Goal: Book appointment/travel/reservation

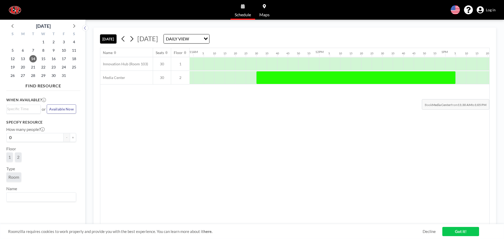
scroll to position [0, 1409]
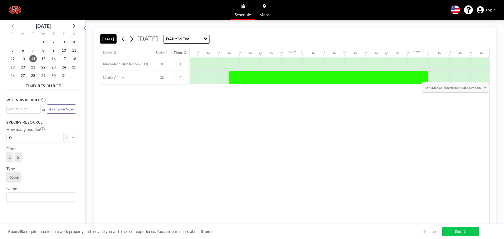
drag, startPoint x: 401, startPoint y: 72, endPoint x: 418, endPoint y: 79, distance: 19.0
click at [418, 79] on div at bounding box center [328, 77] width 199 height 13
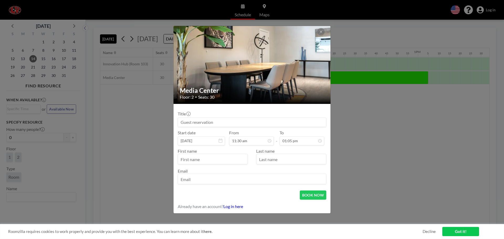
click at [204, 124] on input at bounding box center [252, 122] width 148 height 9
type input "b"
type input "[PERSON_NAME]"
click at [201, 158] on input "text" at bounding box center [213, 159] width 70 height 9
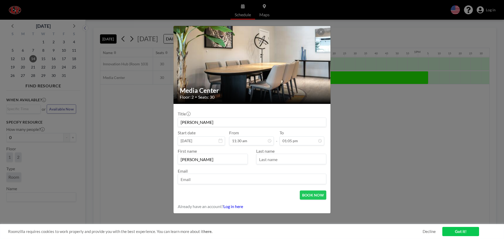
type input "[PERSON_NAME]"
click at [265, 157] on input "text" at bounding box center [291, 159] width 70 height 9
type input "Brown"
click at [205, 179] on input "email" at bounding box center [252, 179] width 148 height 9
type input "[EMAIL_ADDRESS][DOMAIN_NAME]"
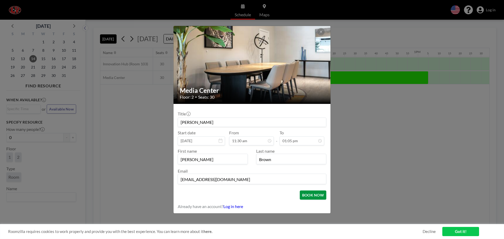
click at [315, 193] on button "BOOK NOW" at bounding box center [313, 194] width 26 height 9
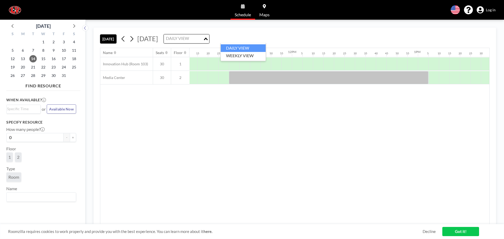
click at [208, 38] on icon "Search for option" at bounding box center [206, 39] width 4 height 3
click at [181, 143] on div "Name Seats Floor 12AM 5 10 15 20 25 30 35 40 45 50 55 1AM 5 10 15 20 25 30 35 4…" at bounding box center [294, 136] width 389 height 176
click at [132, 39] on icon at bounding box center [131, 39] width 5 height 8
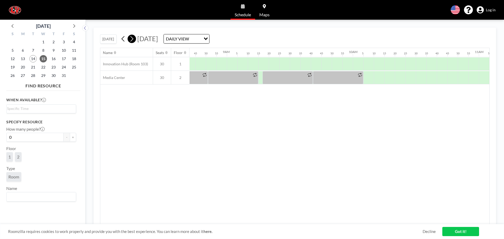
scroll to position [0, 1102]
click at [132, 39] on icon at bounding box center [131, 39] width 5 height 8
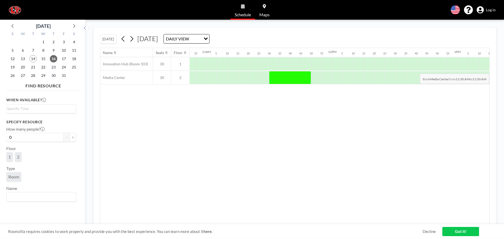
scroll to position [0, 1523]
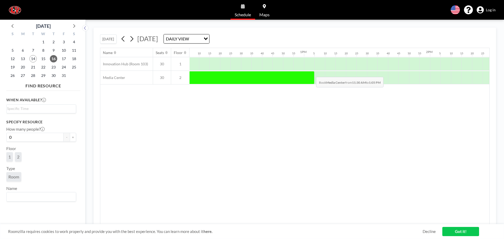
drag, startPoint x: 450, startPoint y: 75, endPoint x: 312, endPoint y: 73, distance: 138.0
click at [312, 73] on div at bounding box center [214, 77] width 199 height 13
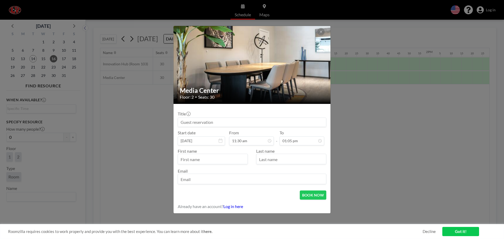
scroll to position [1289, 0]
click at [202, 120] on input at bounding box center [252, 122] width 148 height 9
type input "K"
type input "[PERSON_NAME]"
click at [186, 158] on input "text" at bounding box center [213, 159] width 70 height 9
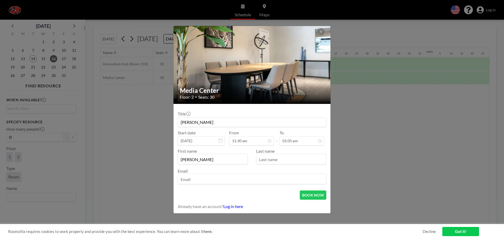
type input "[PERSON_NAME]"
click at [267, 157] on input "text" at bounding box center [291, 159] width 70 height 9
type input "[PERSON_NAME]"
click at [199, 179] on input "email" at bounding box center [252, 179] width 148 height 9
type input "[EMAIL_ADDRESS][DOMAIN_NAME]"
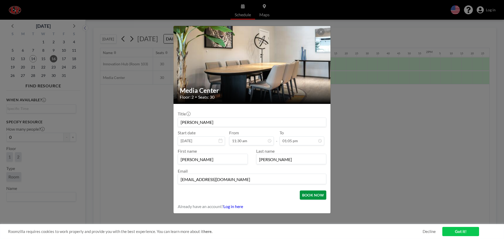
click at [309, 195] on button "BOOK NOW" at bounding box center [313, 194] width 26 height 9
